Goal: Information Seeking & Learning: Learn about a topic

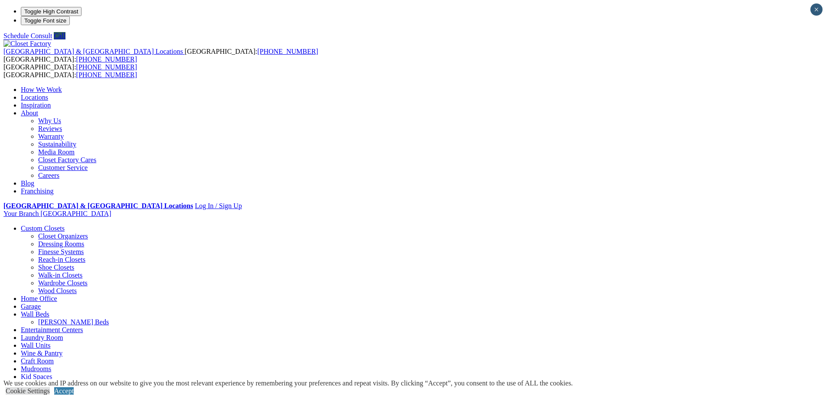
click at [82, 271] on link "Walk-in Closets" at bounding box center [60, 274] width 44 height 7
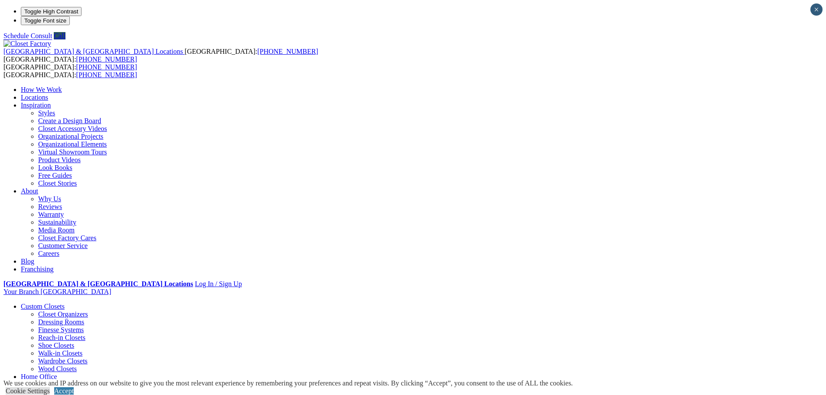
click at [77, 187] on link "Closet Stories" at bounding box center [57, 183] width 39 height 7
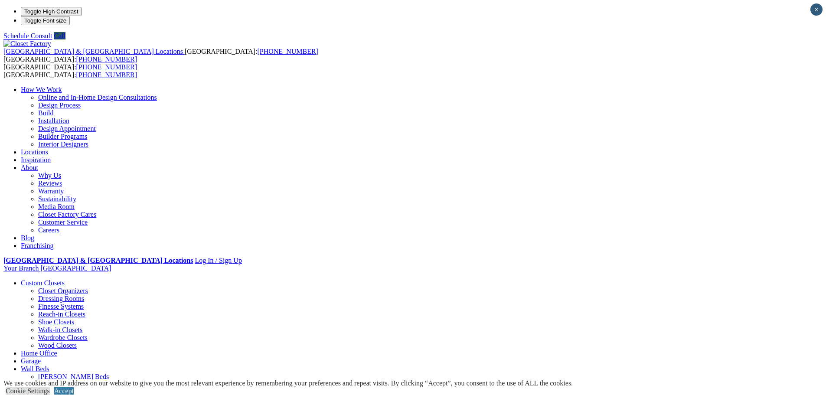
click at [82, 326] on link "Walk-in Closets" at bounding box center [60, 329] width 44 height 7
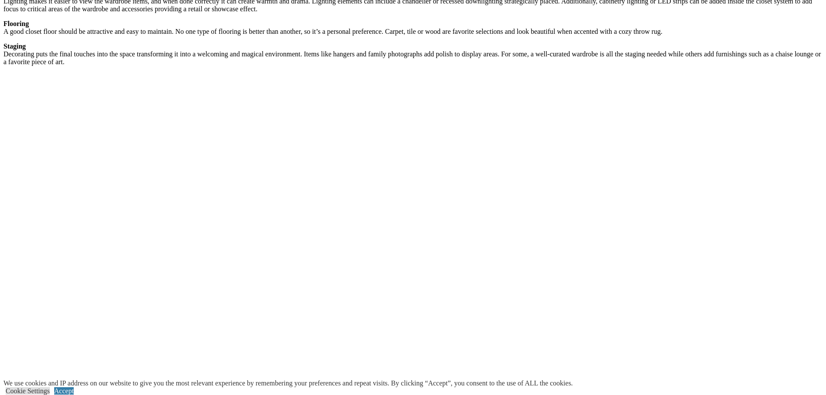
scroll to position [1388, 0]
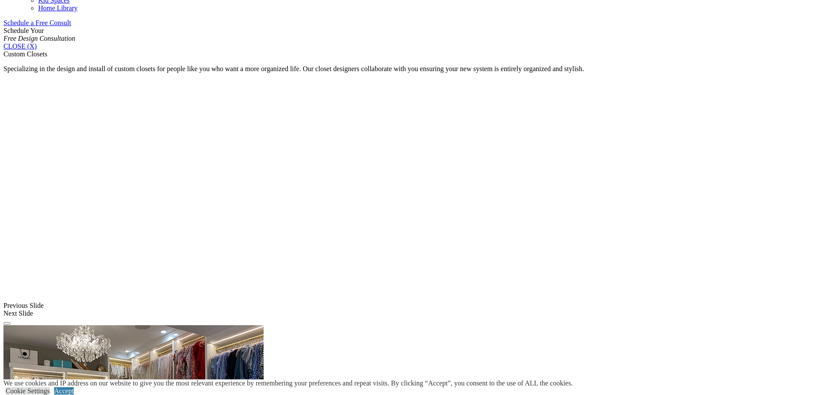
scroll to position [781, 0]
